Goal: Book appointment/travel/reservation

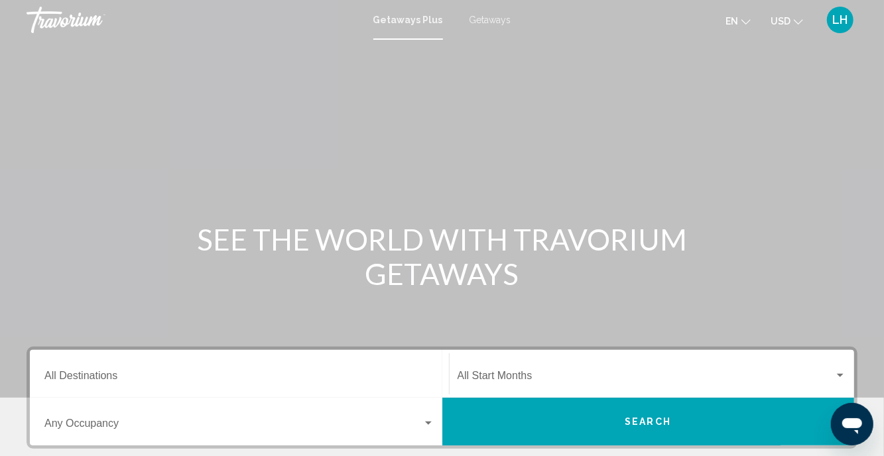
click at [491, 18] on span "Getaways" at bounding box center [490, 20] width 42 height 11
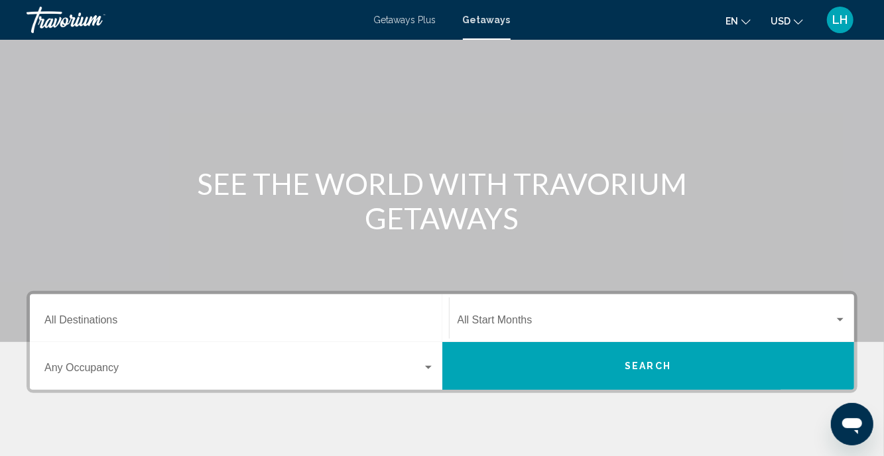
click at [83, 317] on input "Destination All Destinations" at bounding box center [239, 323] width 390 height 12
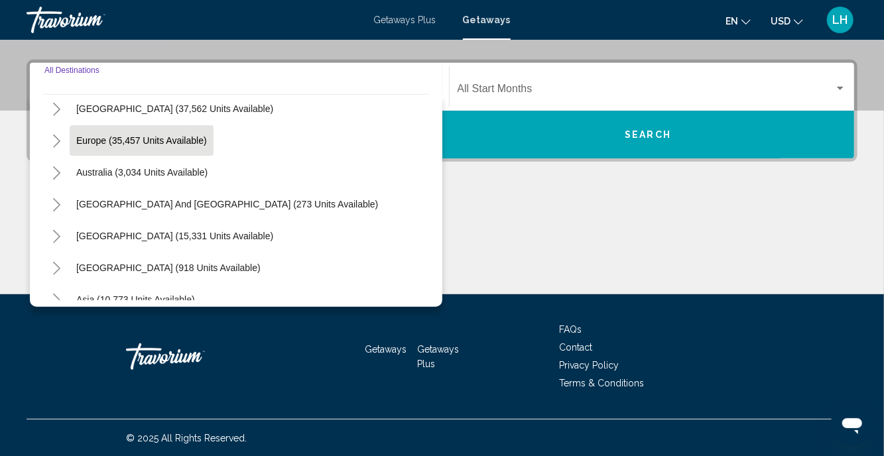
scroll to position [139, 0]
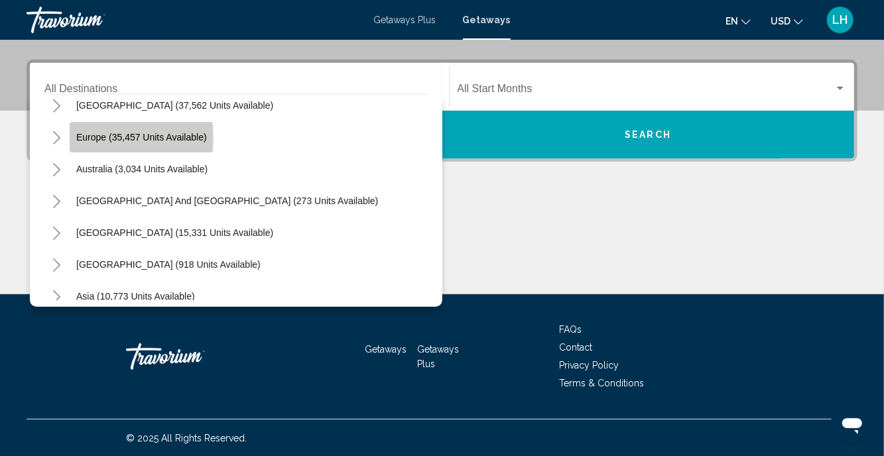
click at [90, 137] on span "Europe (35,457 units available)" at bounding box center [141, 137] width 131 height 11
type input "**********"
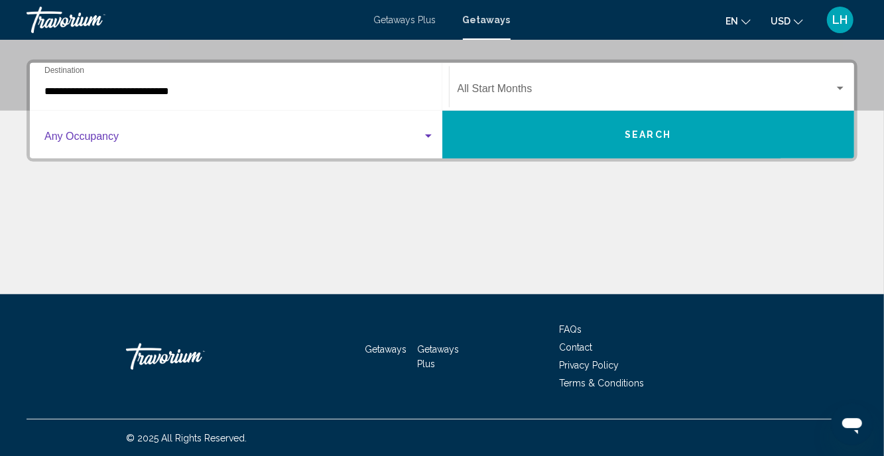
click at [163, 137] on span "Search widget" at bounding box center [233, 139] width 378 height 12
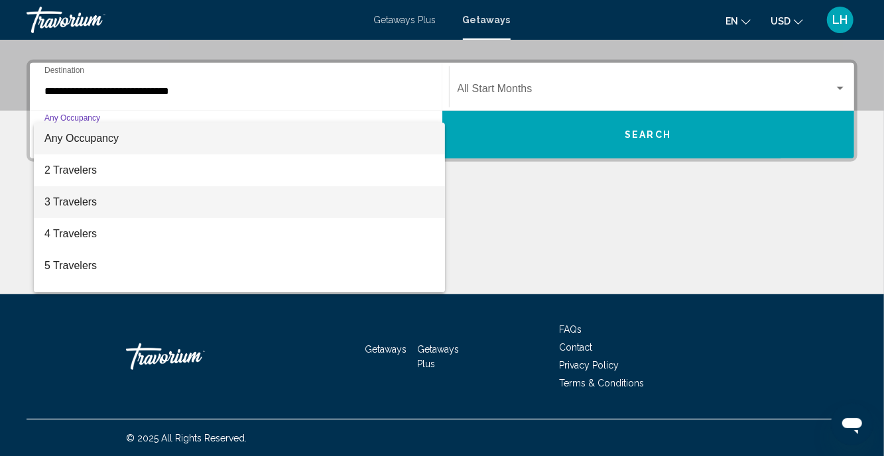
click at [96, 202] on span "3 Travelers" at bounding box center [239, 202] width 390 height 32
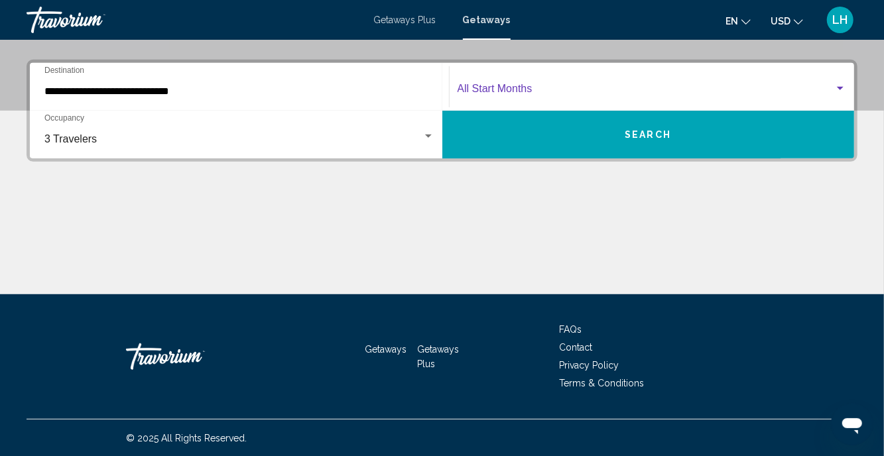
click at [558, 96] on span "Search widget" at bounding box center [645, 92] width 377 height 12
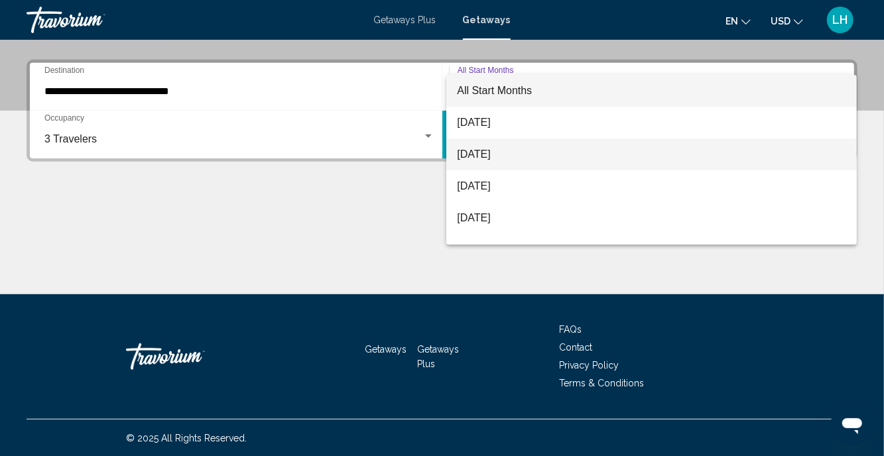
click at [514, 154] on span "[DATE]" at bounding box center [651, 155] width 389 height 32
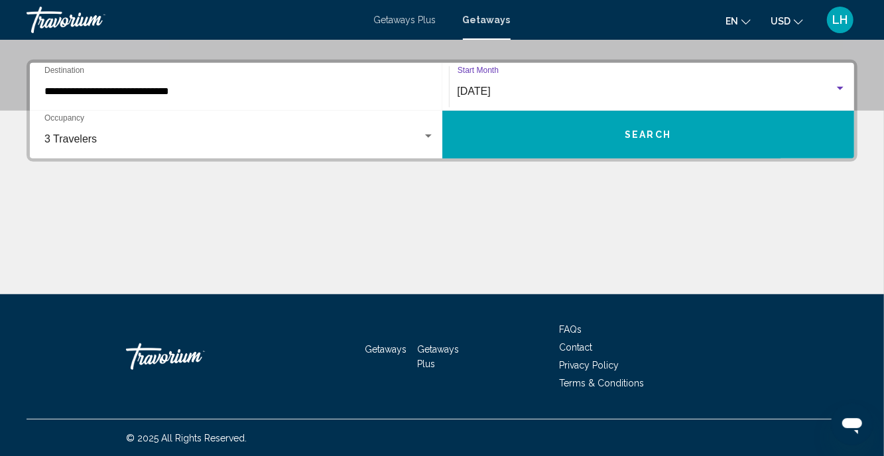
click at [593, 137] on button "Search" at bounding box center [648, 135] width 412 height 48
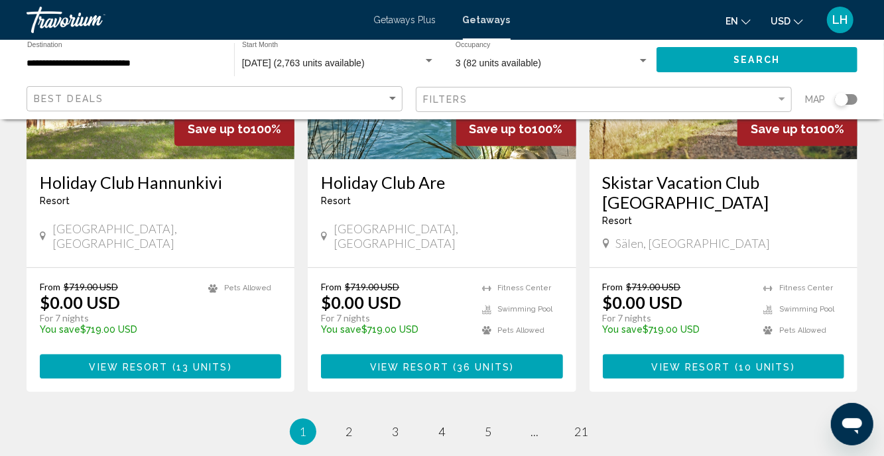
scroll to position [1743, 0]
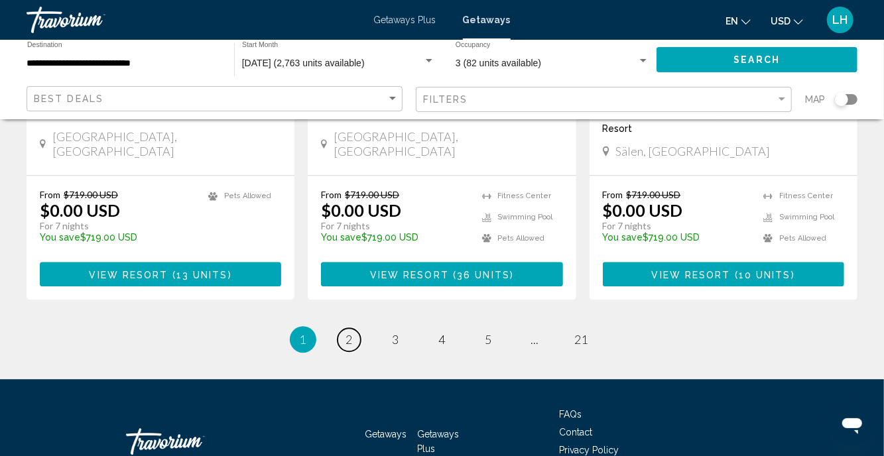
click at [351, 332] on span "2" at bounding box center [349, 339] width 7 height 15
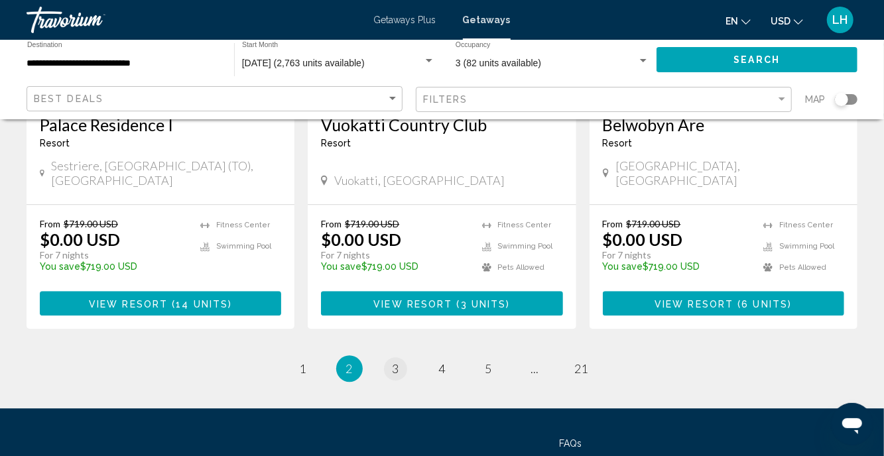
scroll to position [1734, 0]
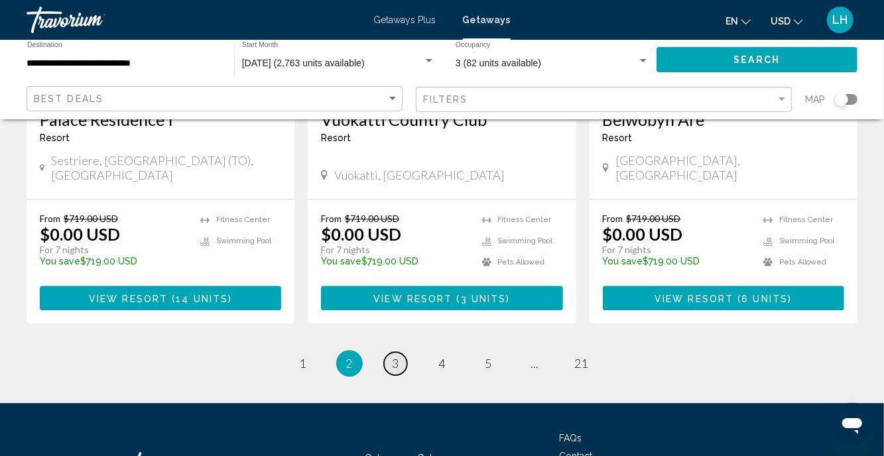
click at [400, 352] on link "page 3" at bounding box center [395, 363] width 23 height 23
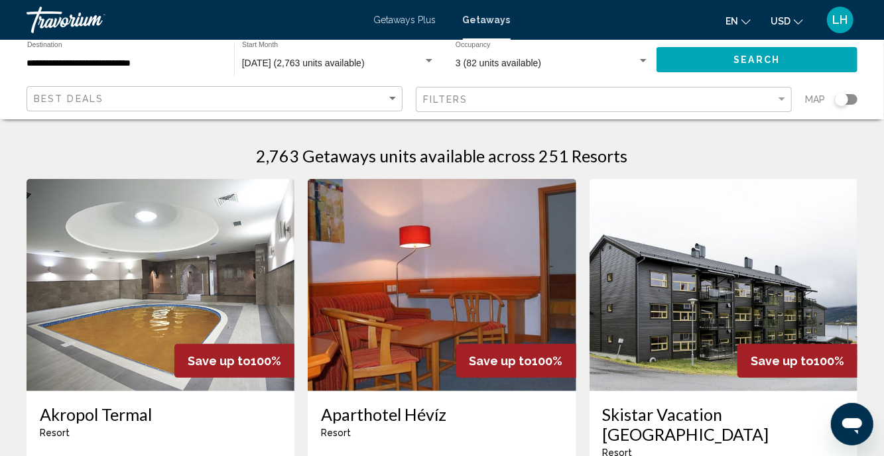
click at [173, 64] on input "**********" at bounding box center [124, 63] width 194 height 11
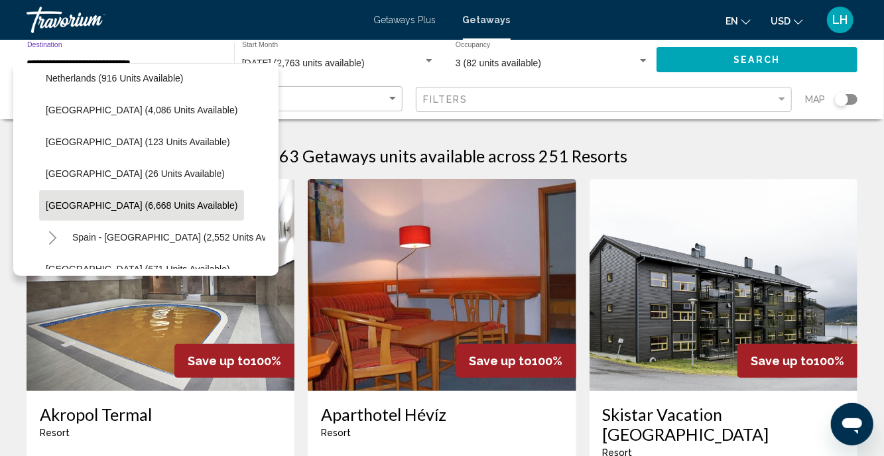
scroll to position [581, 2]
click at [136, 207] on span "[GEOGRAPHIC_DATA] (6,668 units available)" at bounding box center [140, 205] width 192 height 11
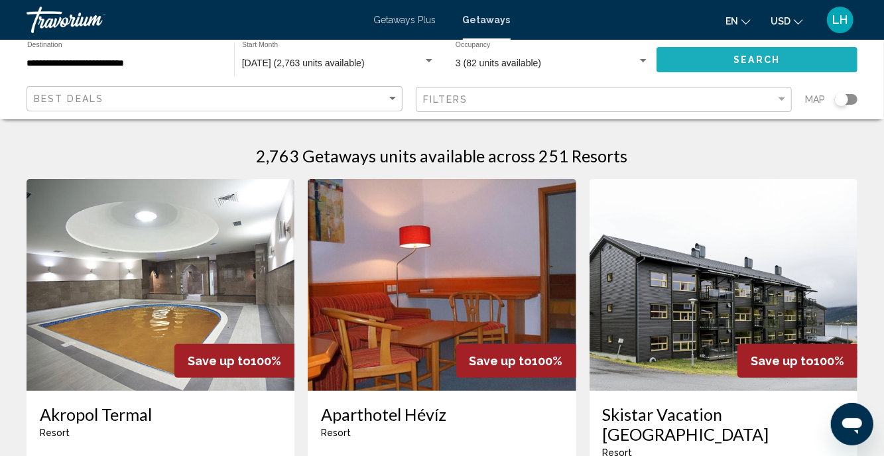
click at [708, 62] on button "Search" at bounding box center [756, 59] width 201 height 25
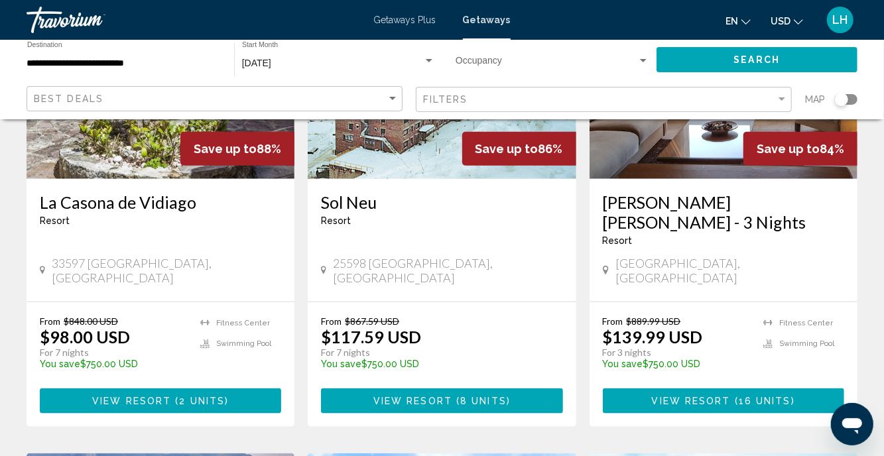
scroll to position [680, 0]
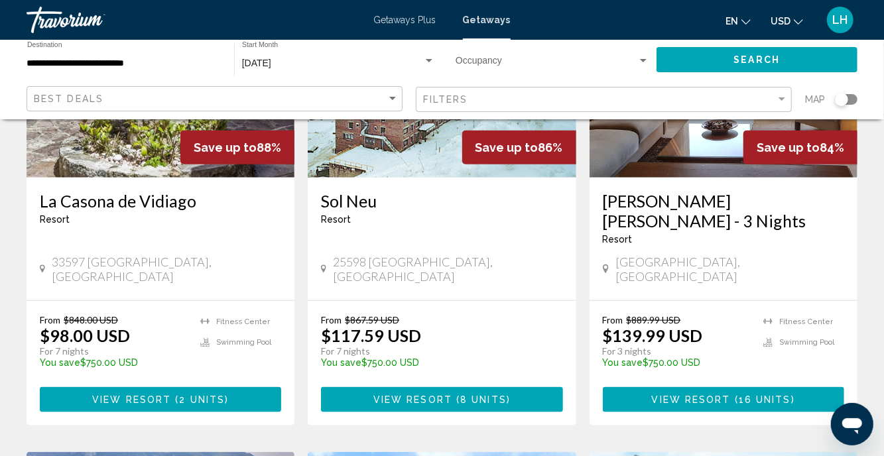
click at [153, 55] on div "**********" at bounding box center [124, 60] width 194 height 36
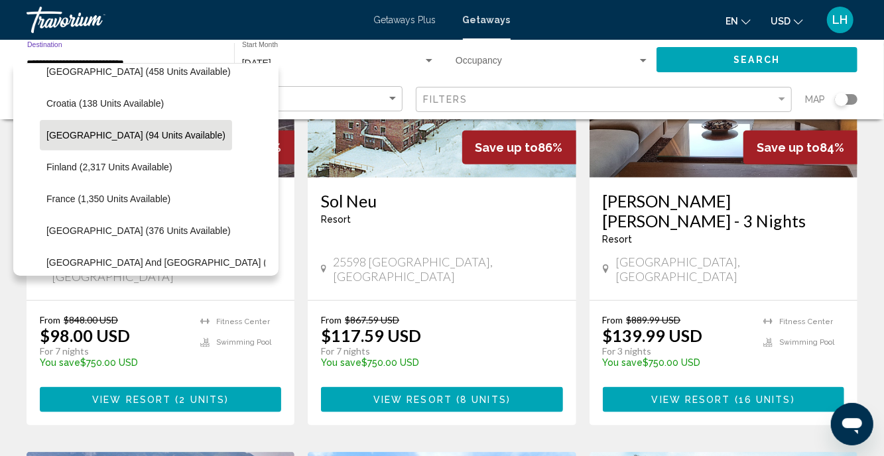
scroll to position [302, 0]
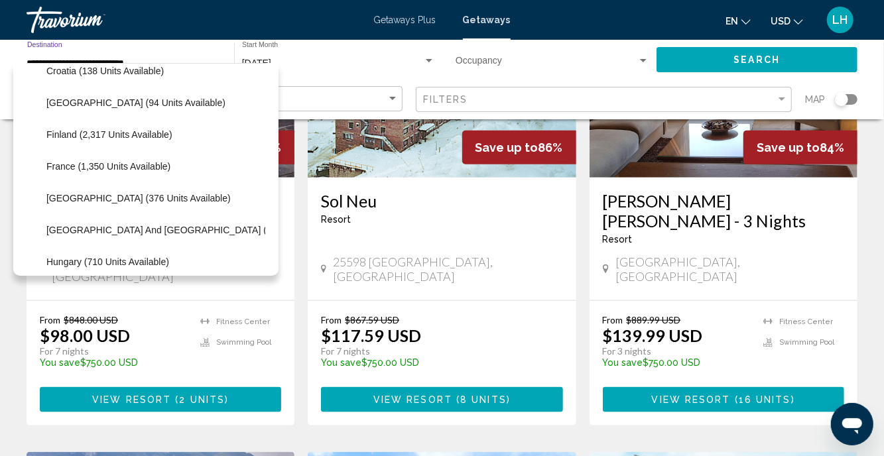
click at [185, 232] on span "[GEOGRAPHIC_DATA] and [GEOGRAPHIC_DATA] (1,030 units available)" at bounding box center [201, 230] width 310 height 11
type input "**********"
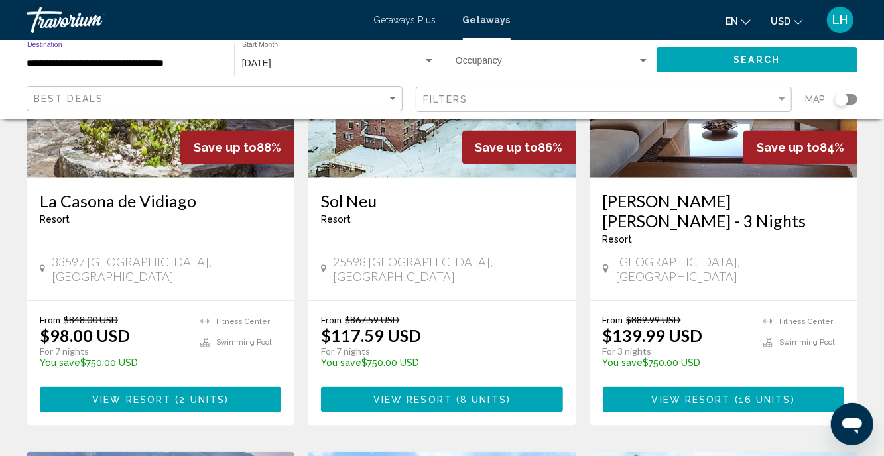
click at [642, 61] on div "Search widget" at bounding box center [643, 60] width 7 height 3
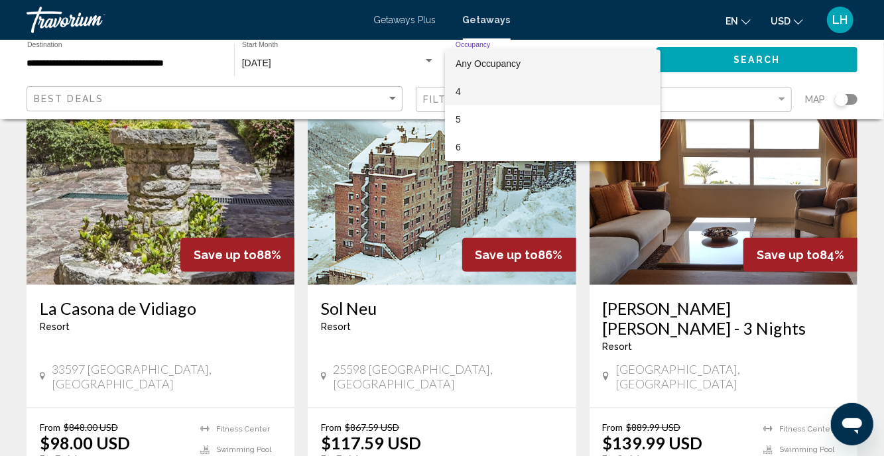
scroll to position [568, 0]
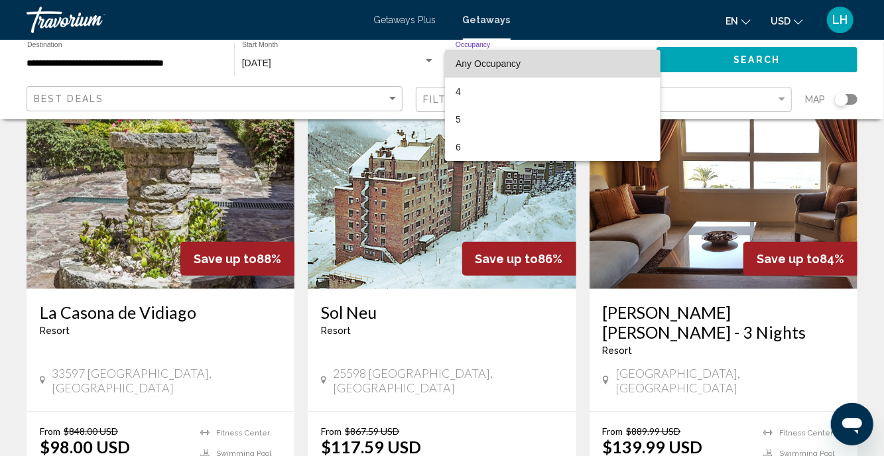
click at [543, 66] on span "Any Occupancy" at bounding box center [552, 64] width 194 height 28
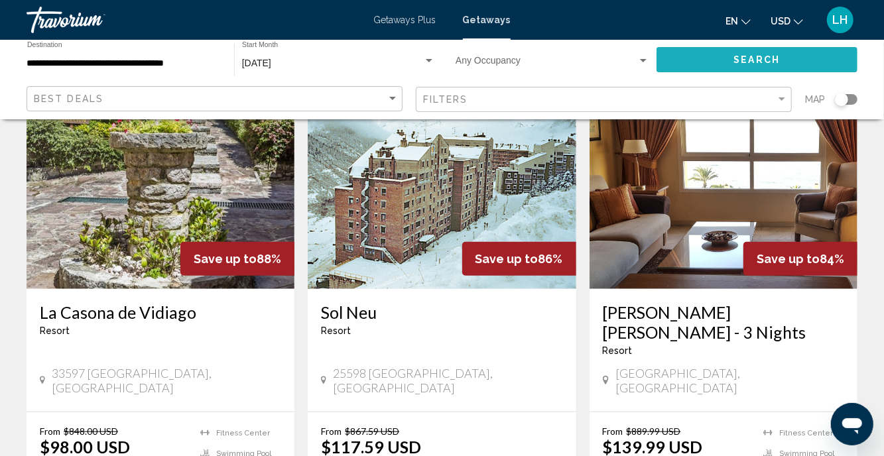
click at [705, 60] on button "Search" at bounding box center [756, 59] width 201 height 25
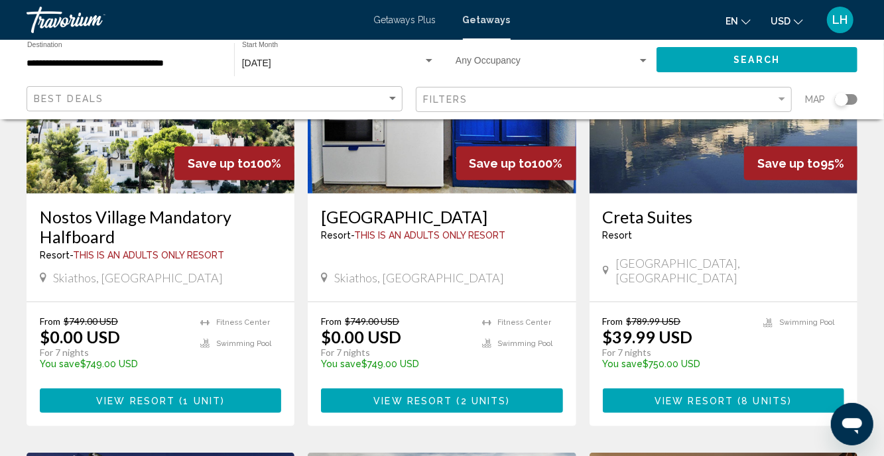
scroll to position [202, 0]
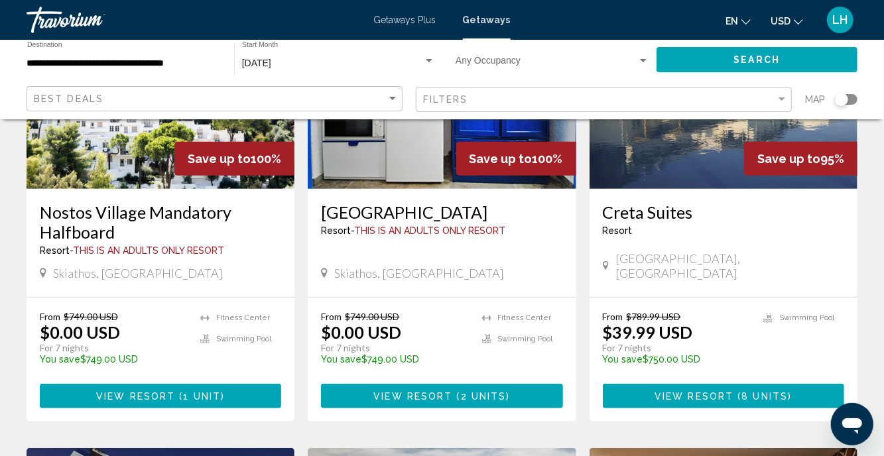
click at [134, 396] on span "View Resort" at bounding box center [135, 396] width 79 height 11
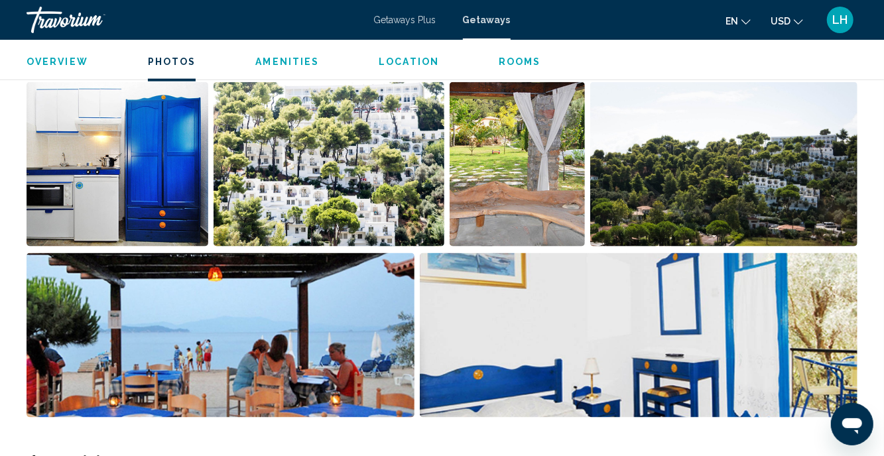
scroll to position [882, 0]
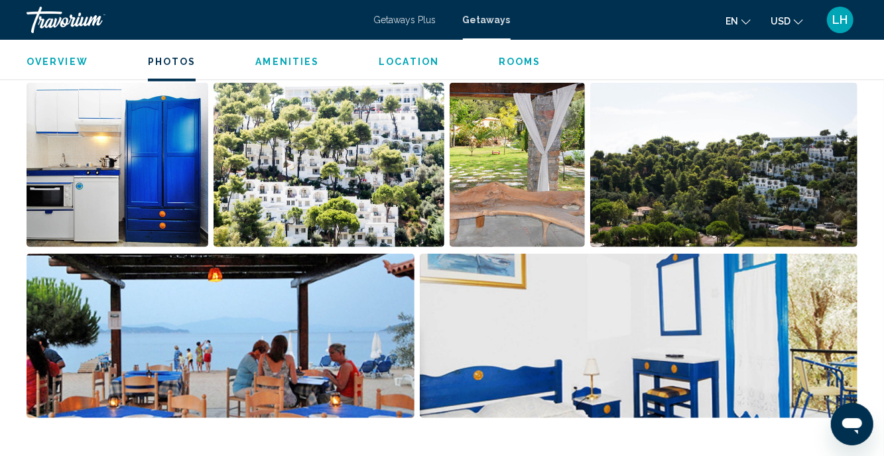
click at [151, 363] on img "Open full-screen image slider" at bounding box center [221, 336] width 388 height 164
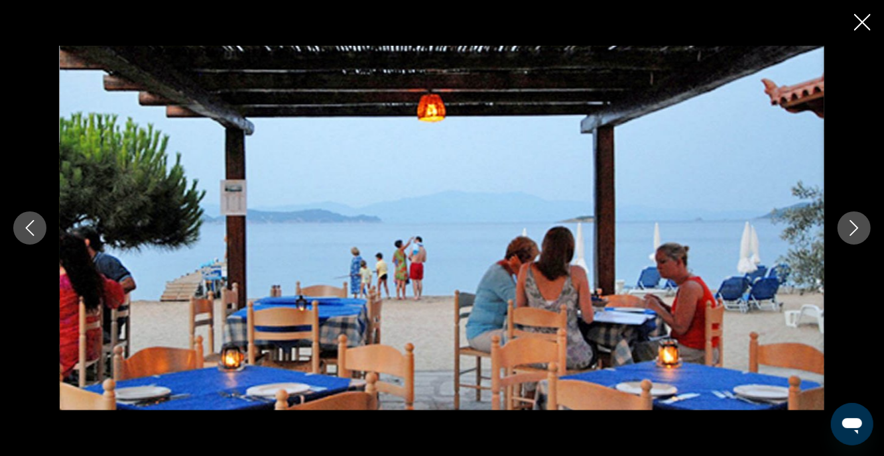
click at [853, 229] on icon "Next image" at bounding box center [854, 228] width 16 height 16
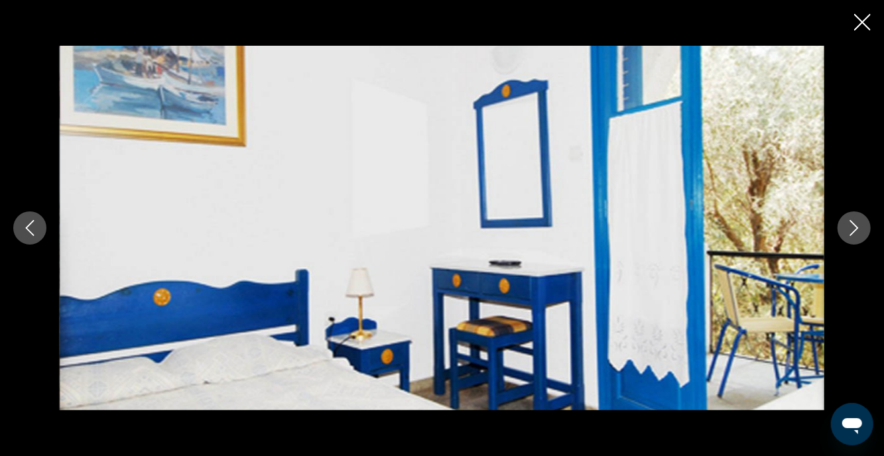
click at [853, 229] on icon "Next image" at bounding box center [854, 228] width 16 height 16
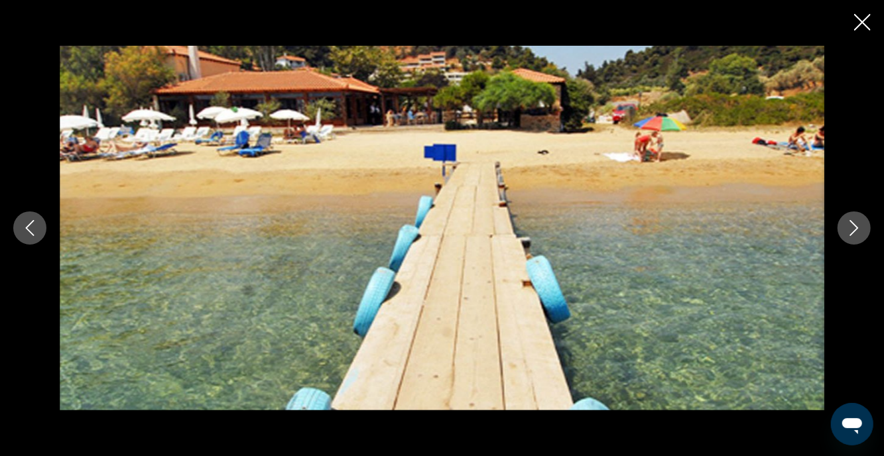
click at [853, 229] on icon "Next image" at bounding box center [854, 228] width 16 height 16
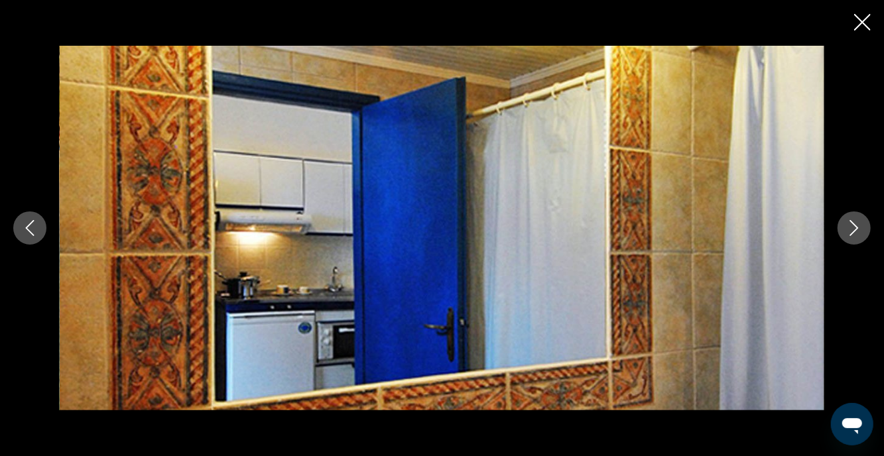
click at [853, 229] on icon "Next image" at bounding box center [854, 228] width 16 height 16
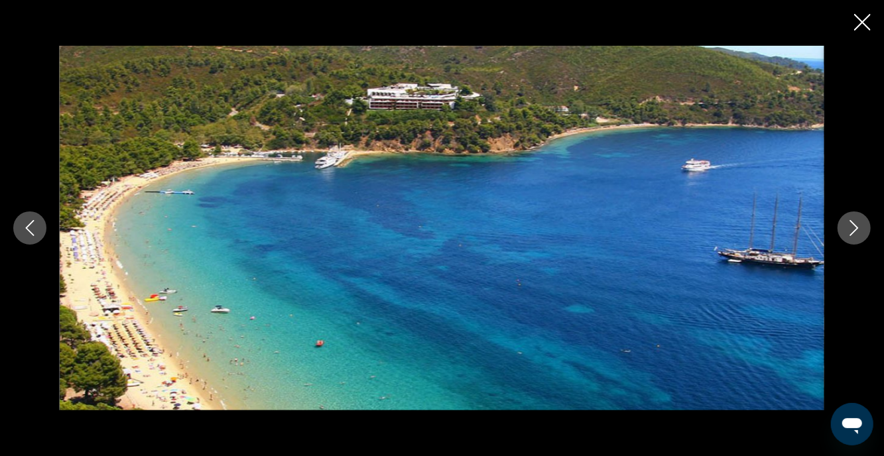
scroll to position [883, 0]
click at [853, 229] on icon "Next image" at bounding box center [854, 228] width 16 height 16
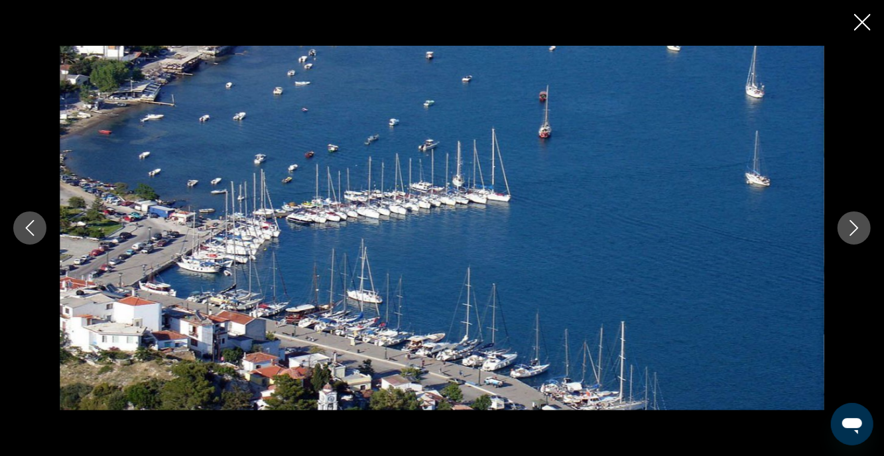
scroll to position [885, 0]
click at [853, 229] on icon "Next image" at bounding box center [854, 228] width 16 height 16
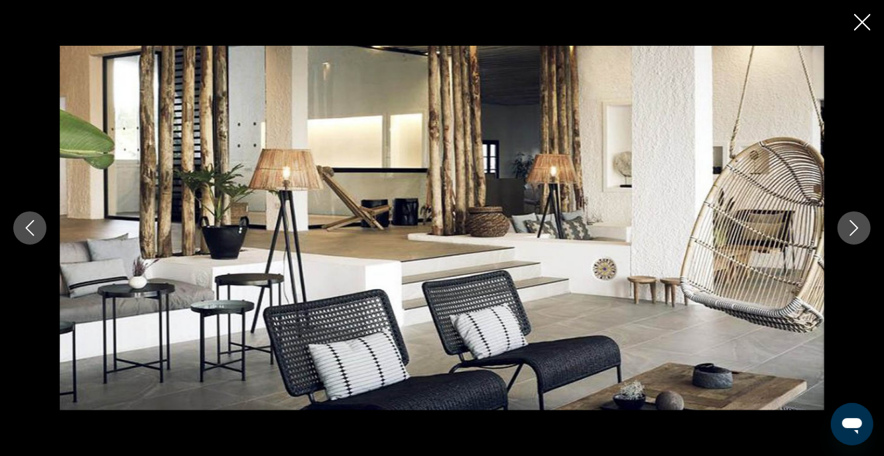
scroll to position [893, 0]
click at [853, 229] on icon "Next image" at bounding box center [854, 228] width 16 height 16
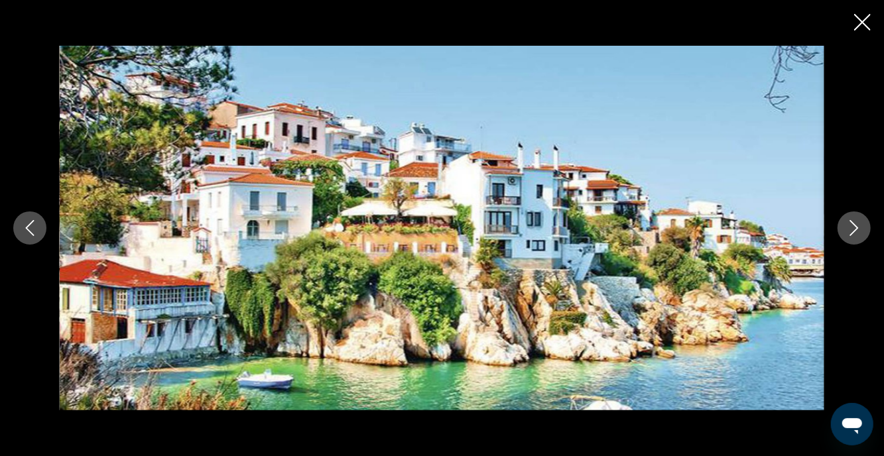
click at [853, 229] on icon "Next image" at bounding box center [854, 228] width 16 height 16
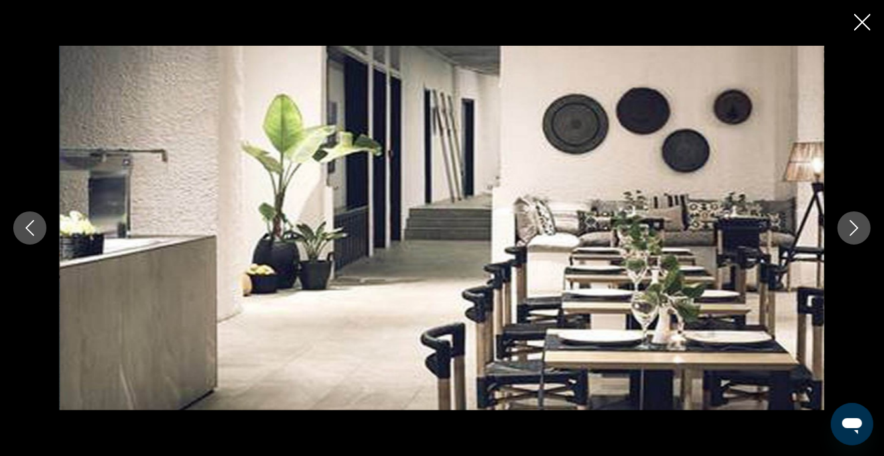
click at [853, 229] on icon "Next image" at bounding box center [854, 228] width 16 height 16
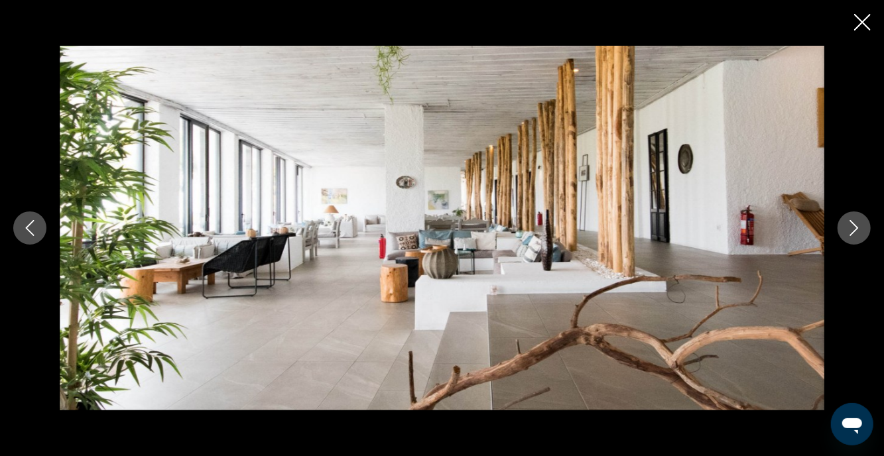
click at [853, 229] on icon "Next image" at bounding box center [854, 228] width 16 height 16
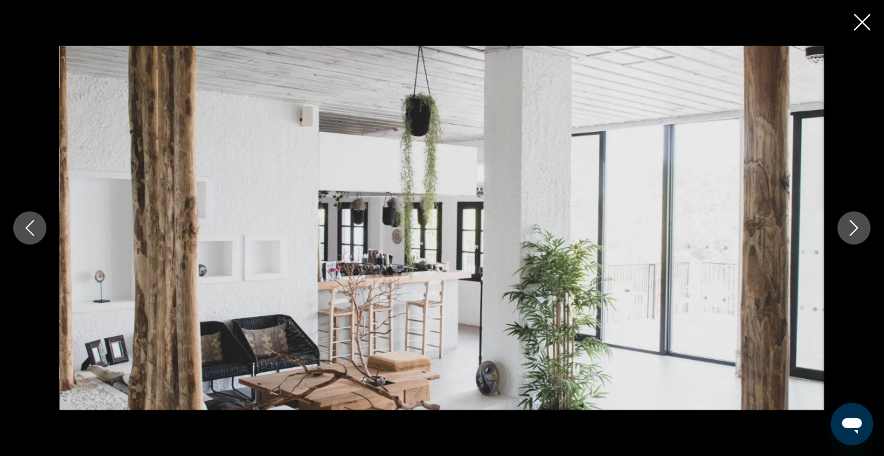
click at [853, 229] on icon "Next image" at bounding box center [854, 228] width 16 height 16
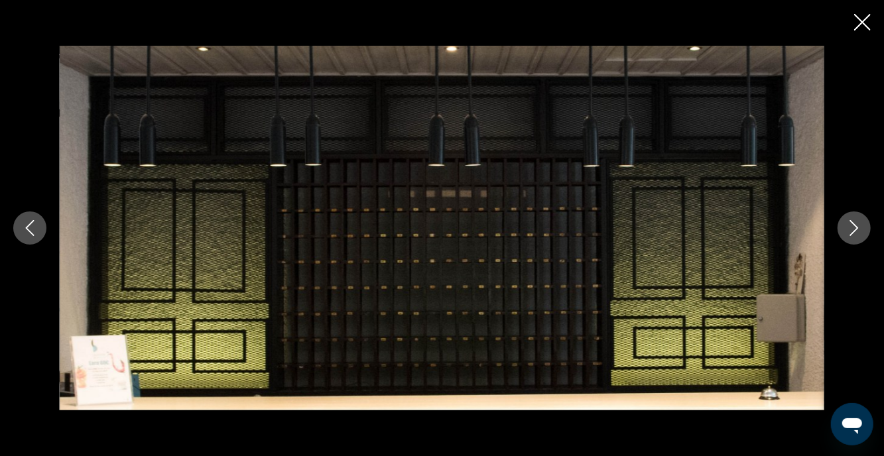
click at [853, 229] on icon "Next image" at bounding box center [854, 228] width 16 height 16
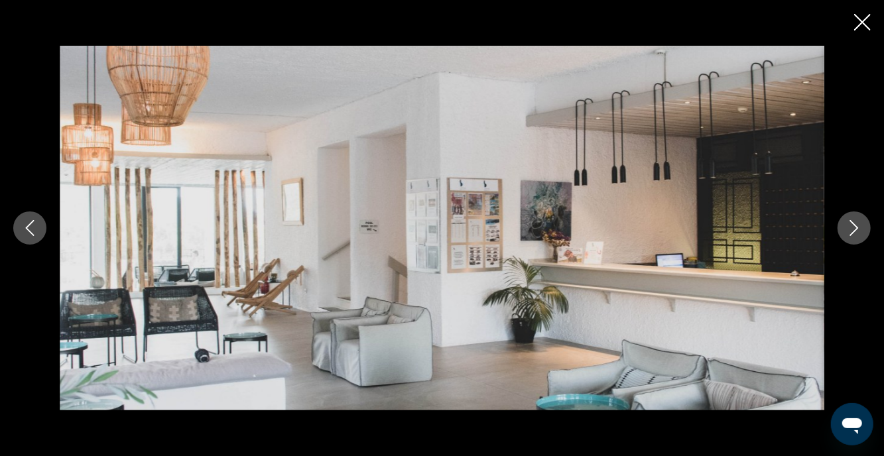
click at [853, 229] on icon "Next image" at bounding box center [854, 228] width 16 height 16
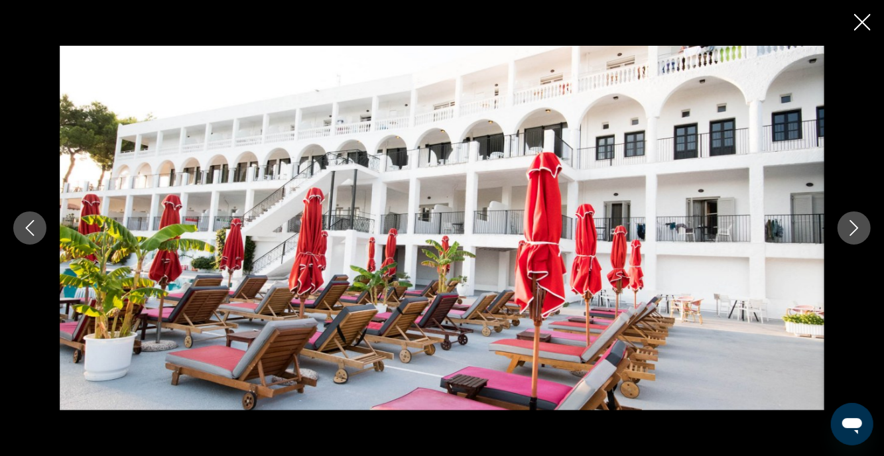
click at [853, 229] on icon "Next image" at bounding box center [854, 228] width 16 height 16
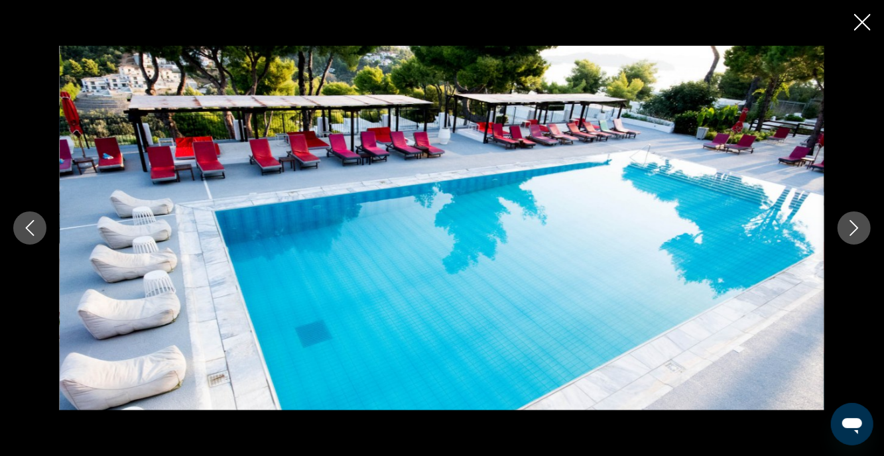
click at [853, 229] on icon "Next image" at bounding box center [854, 228] width 16 height 16
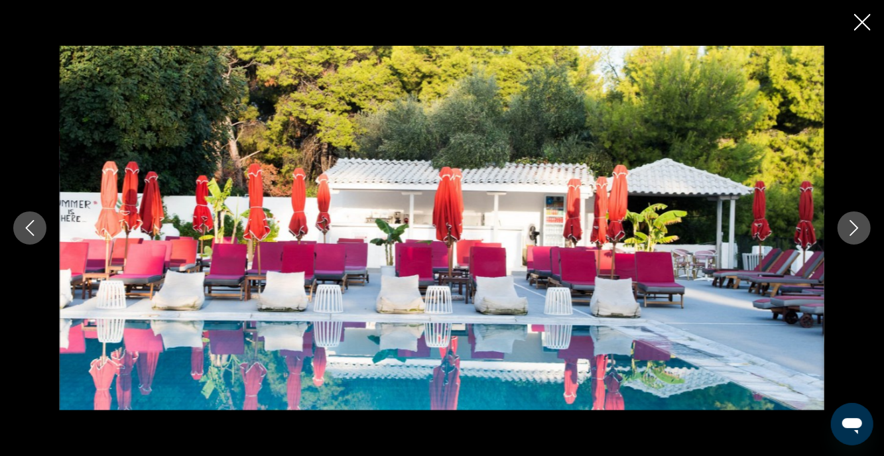
click at [853, 229] on icon "Next image" at bounding box center [854, 228] width 16 height 16
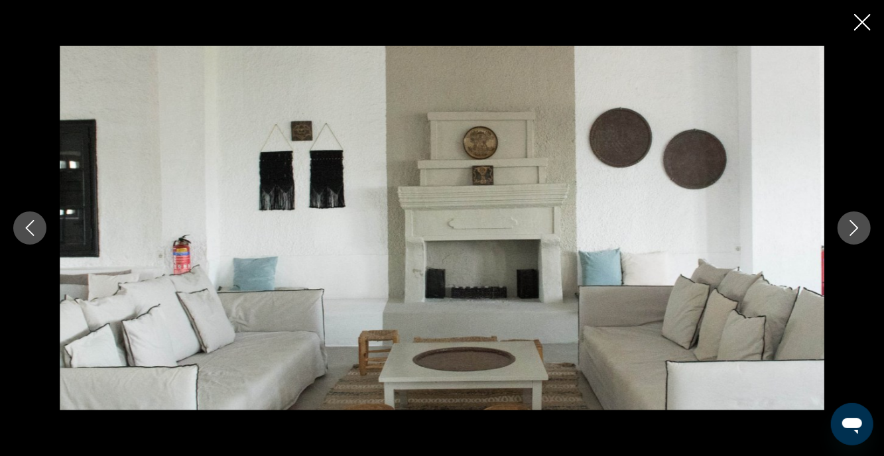
click at [853, 229] on icon "Next image" at bounding box center [854, 228] width 16 height 16
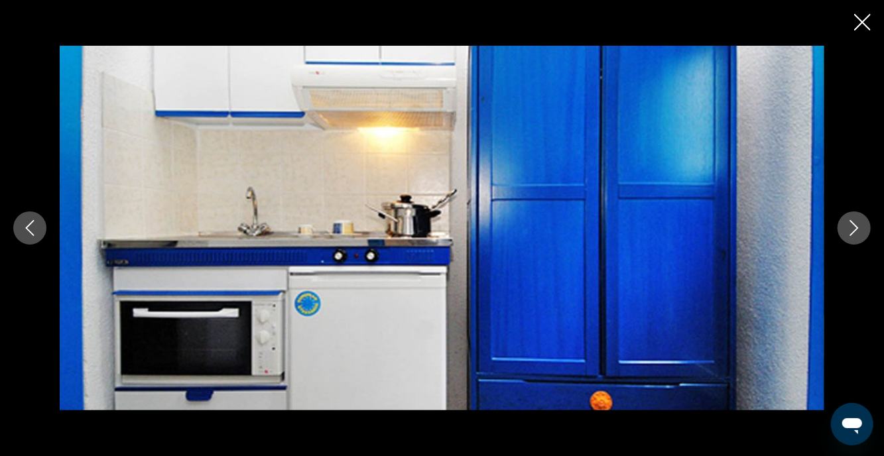
scroll to position [1045, 0]
click at [867, 22] on icon "Close slideshow" at bounding box center [862, 22] width 17 height 17
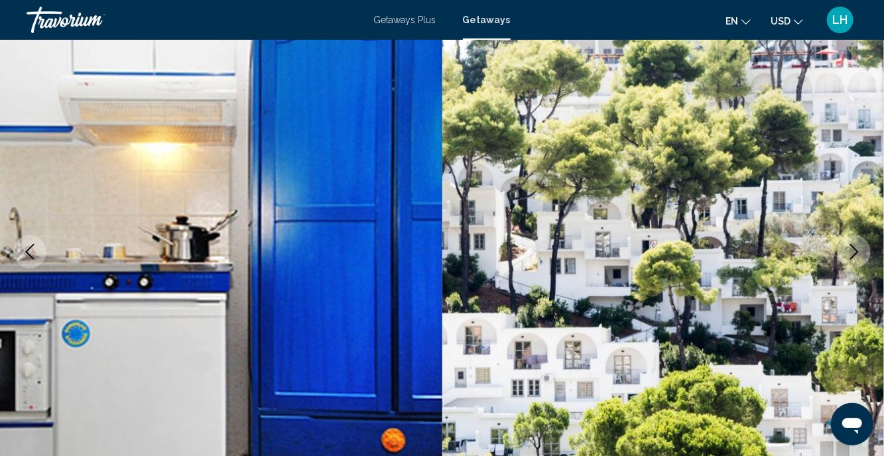
scroll to position [99, 0]
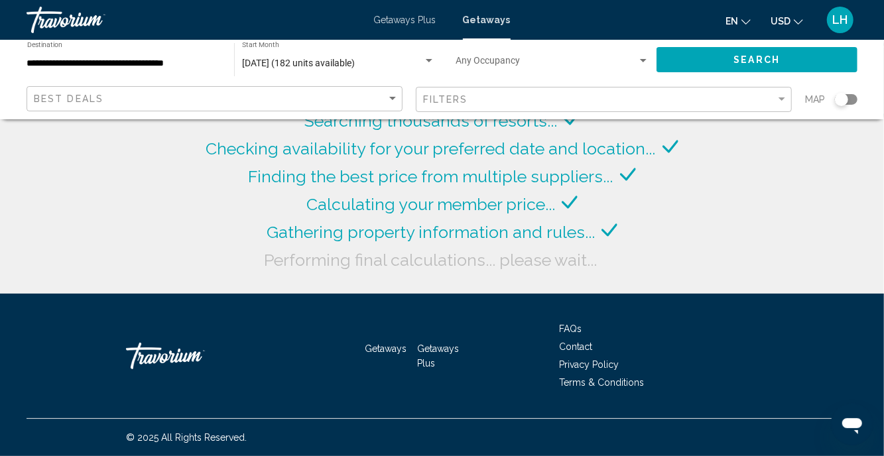
click at [89, 69] on div "**********" at bounding box center [124, 60] width 194 height 36
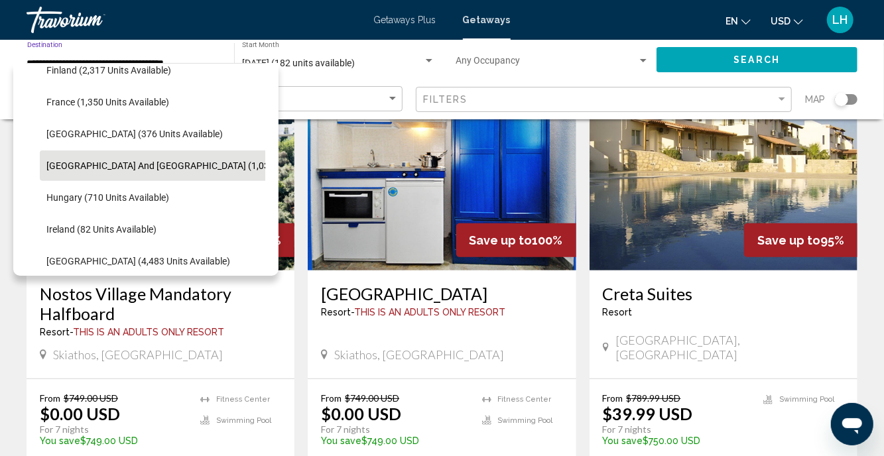
scroll to position [125, 0]
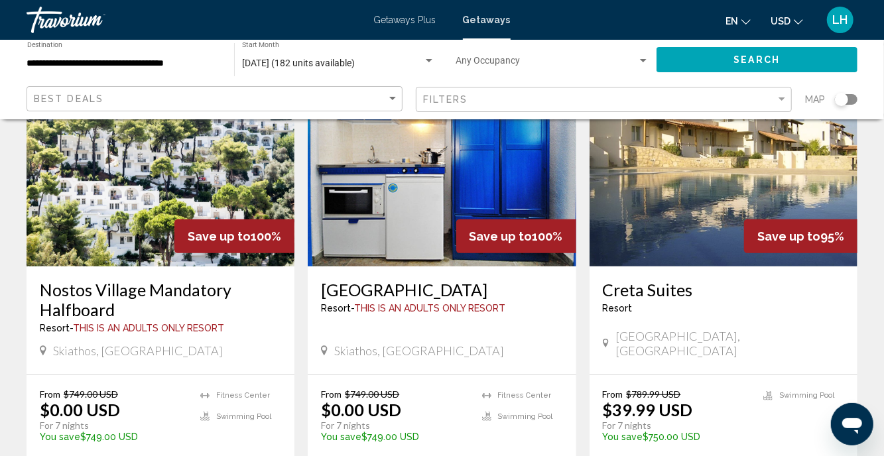
click at [758, 289] on h3 "Creta Suites" at bounding box center [723, 290] width 241 height 20
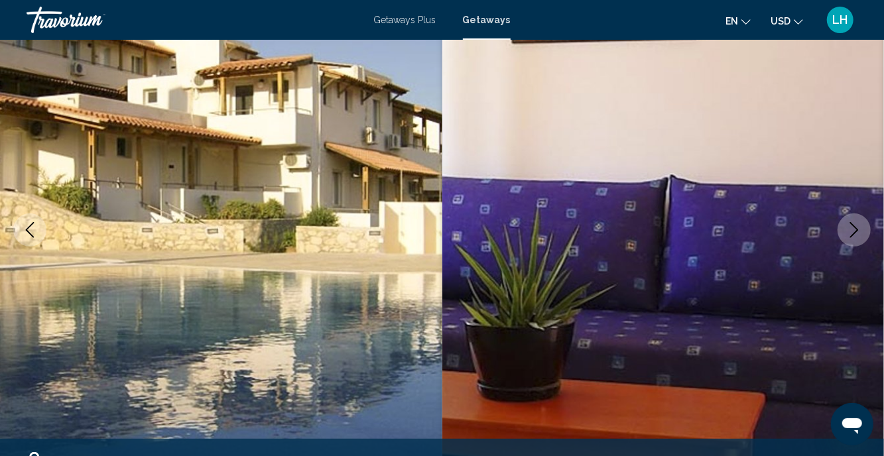
scroll to position [127, 0]
